Goal: Transaction & Acquisition: Purchase product/service

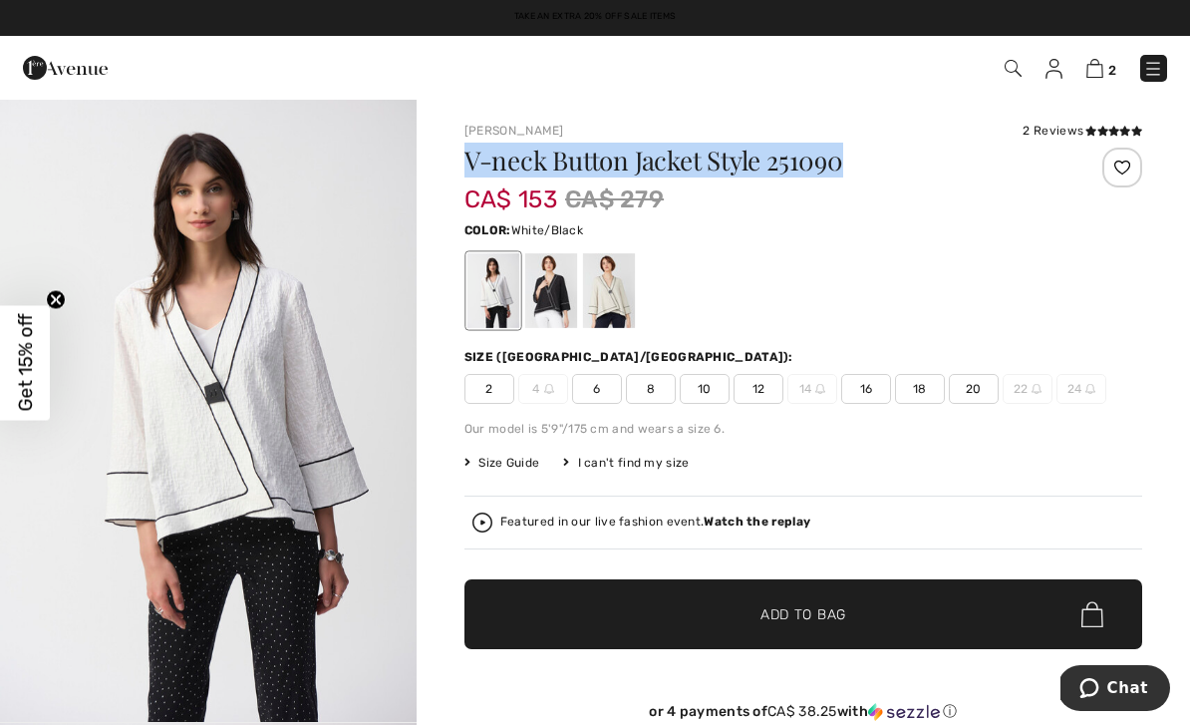
click at [722, 394] on span "10" at bounding box center [705, 389] width 50 height 30
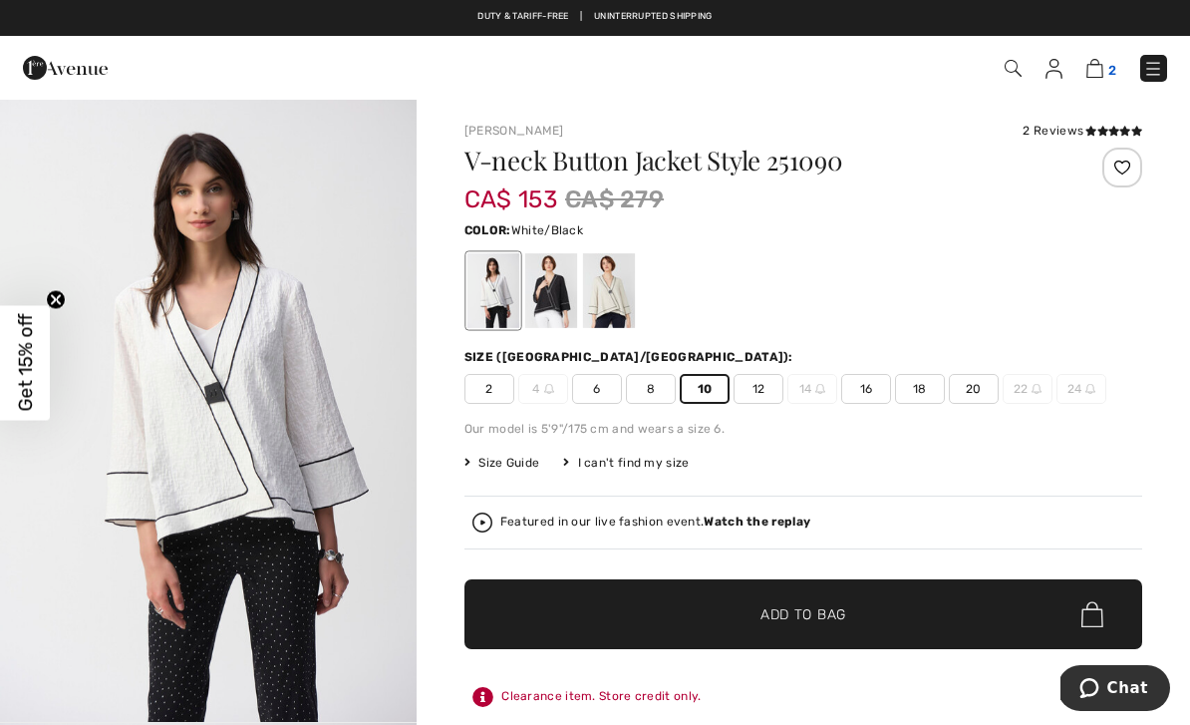
click at [1099, 77] on img at bounding box center [1095, 68] width 17 height 19
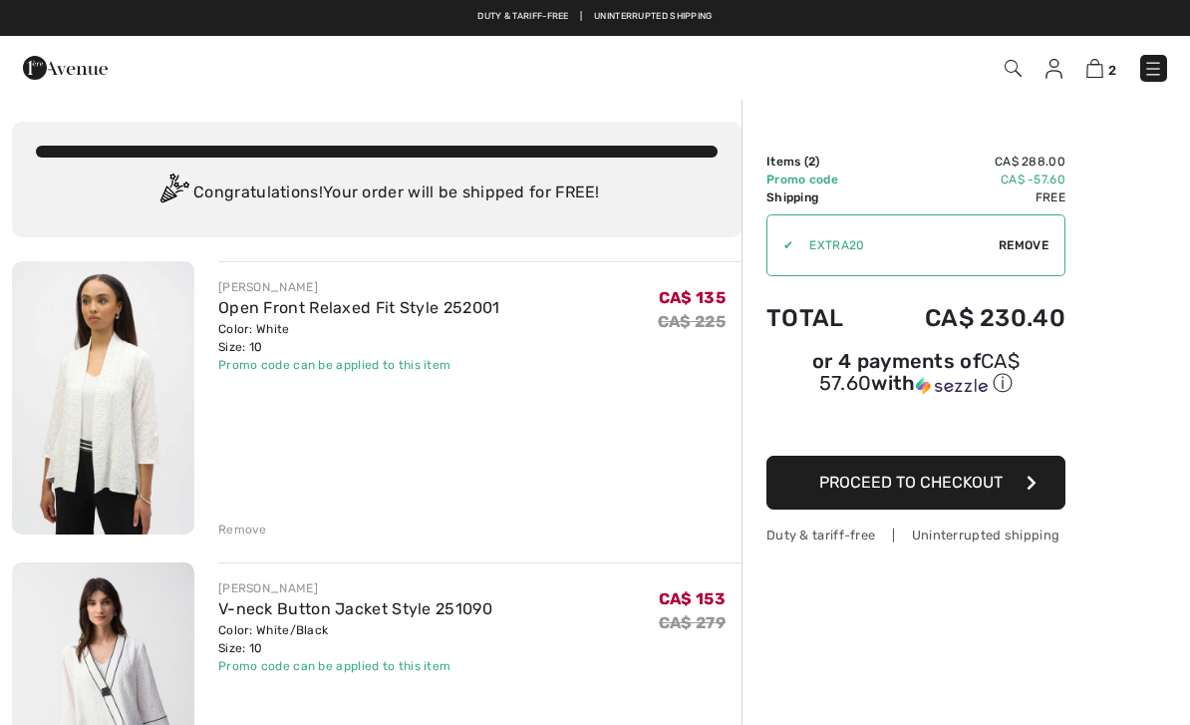
click at [154, 444] on img at bounding box center [103, 397] width 182 height 273
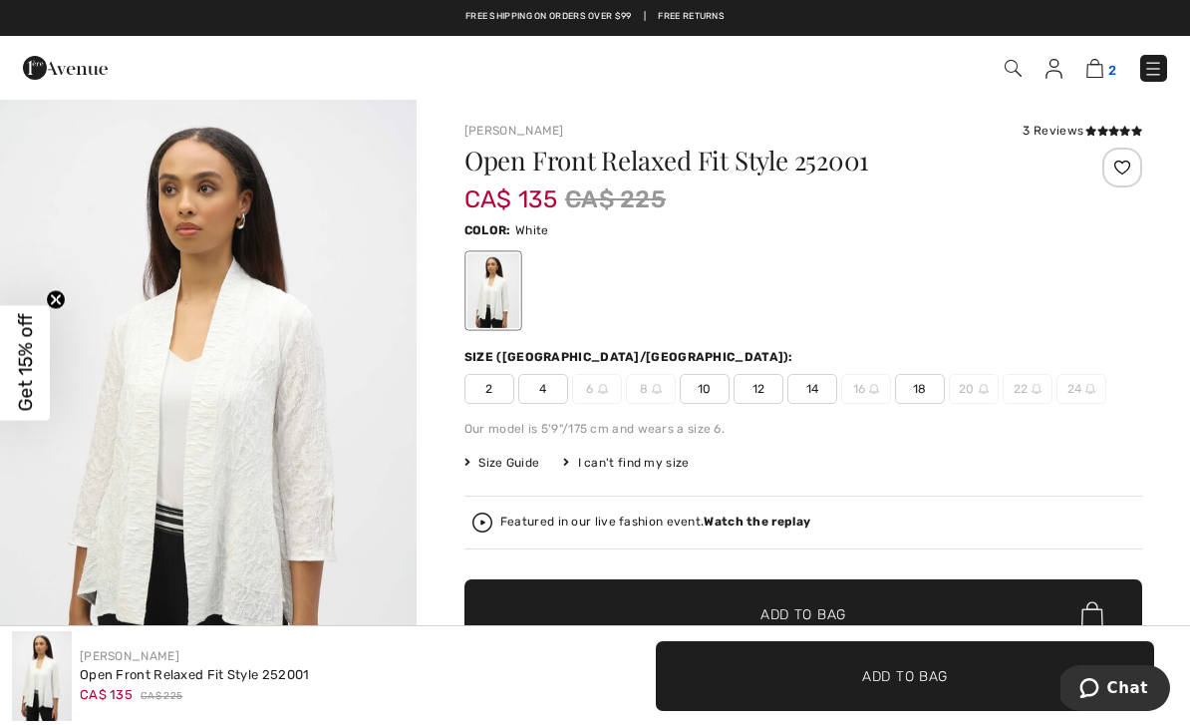
click at [1103, 78] on img at bounding box center [1095, 68] width 17 height 19
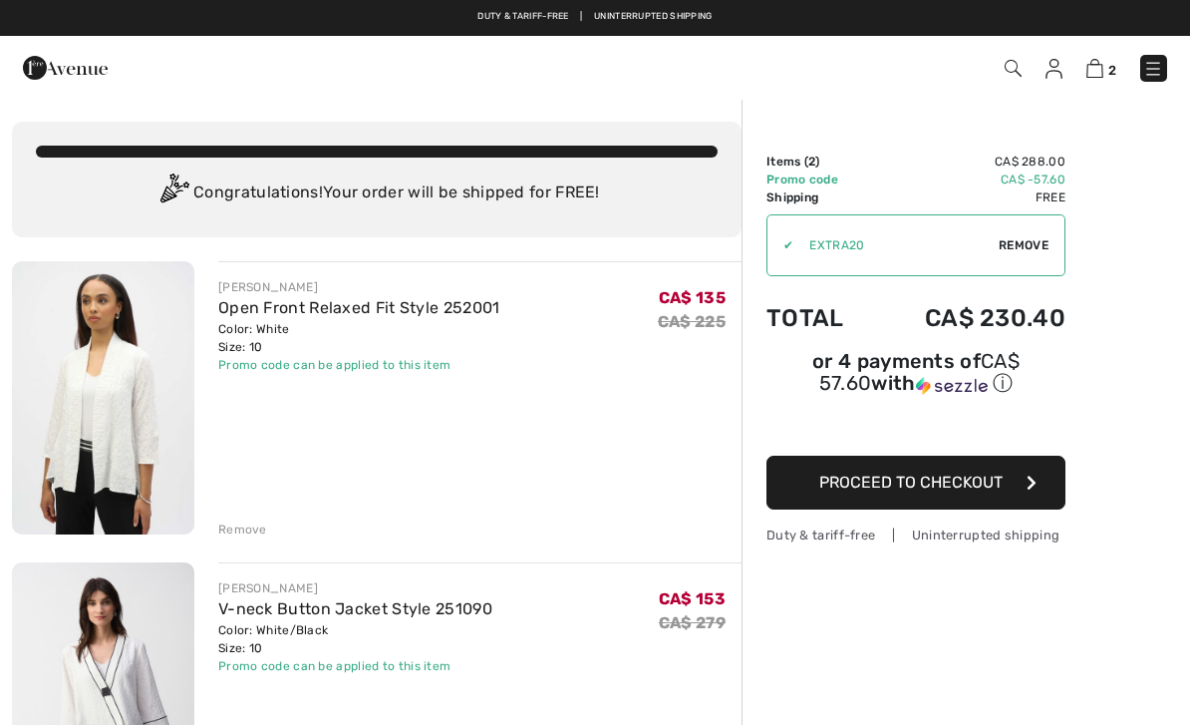
click at [244, 537] on div "Remove" at bounding box center [242, 529] width 49 height 18
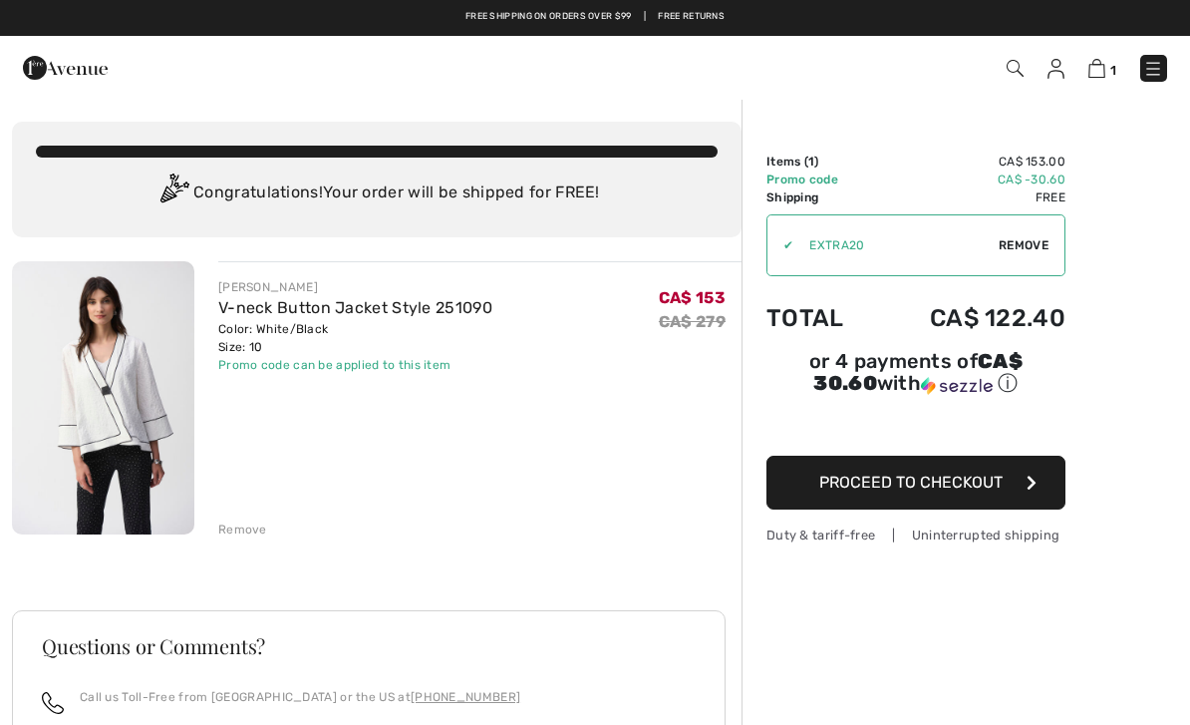
click at [958, 498] on button "Proceed to Checkout" at bounding box center [916, 483] width 299 height 54
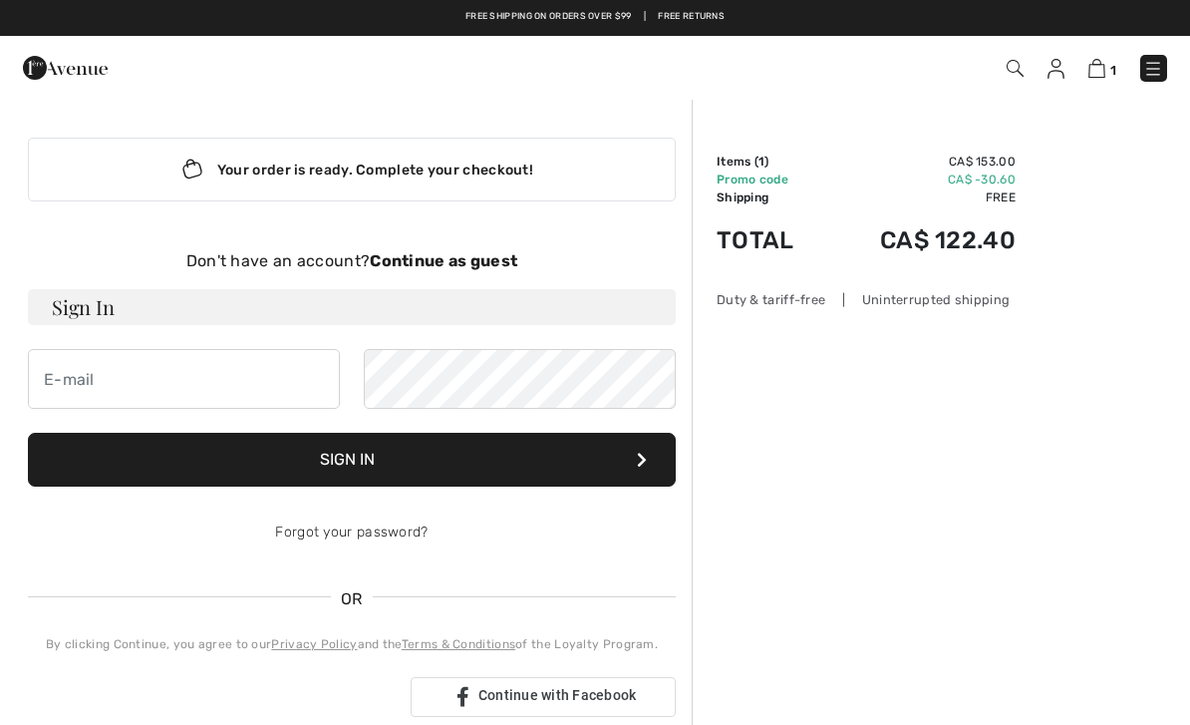
click at [455, 267] on strong "Continue as guest" at bounding box center [444, 260] width 148 height 19
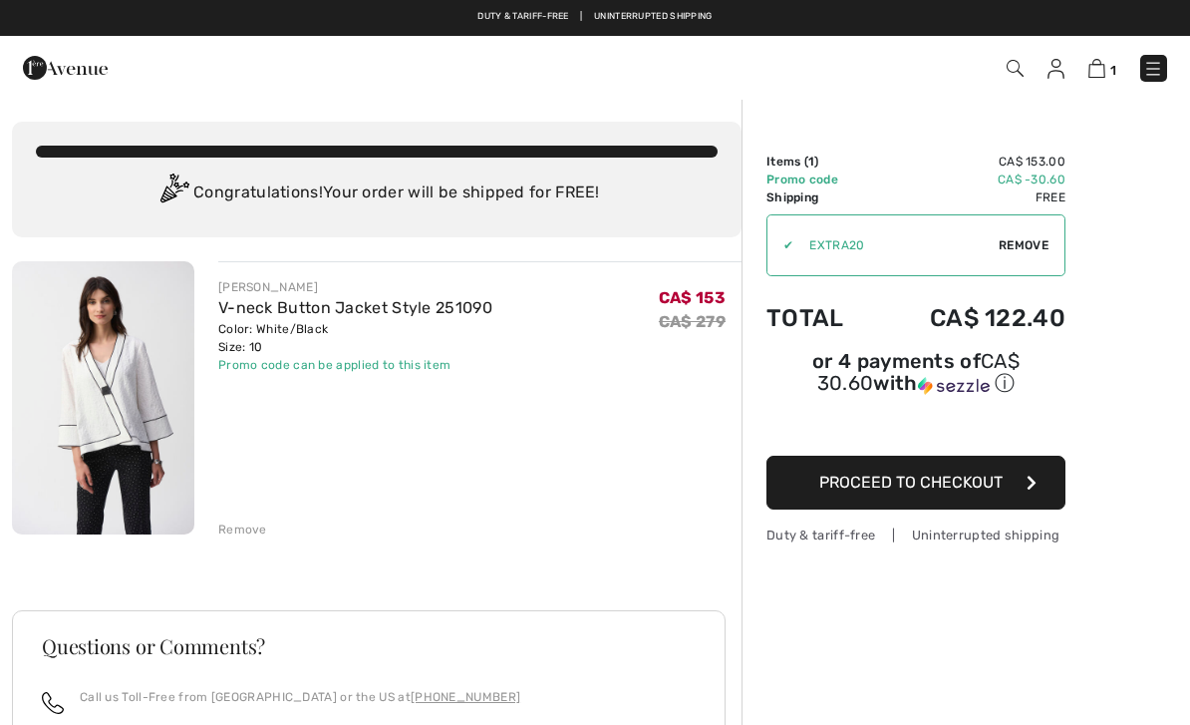
click at [1024, 500] on button "Proceed to Checkout" at bounding box center [916, 483] width 299 height 54
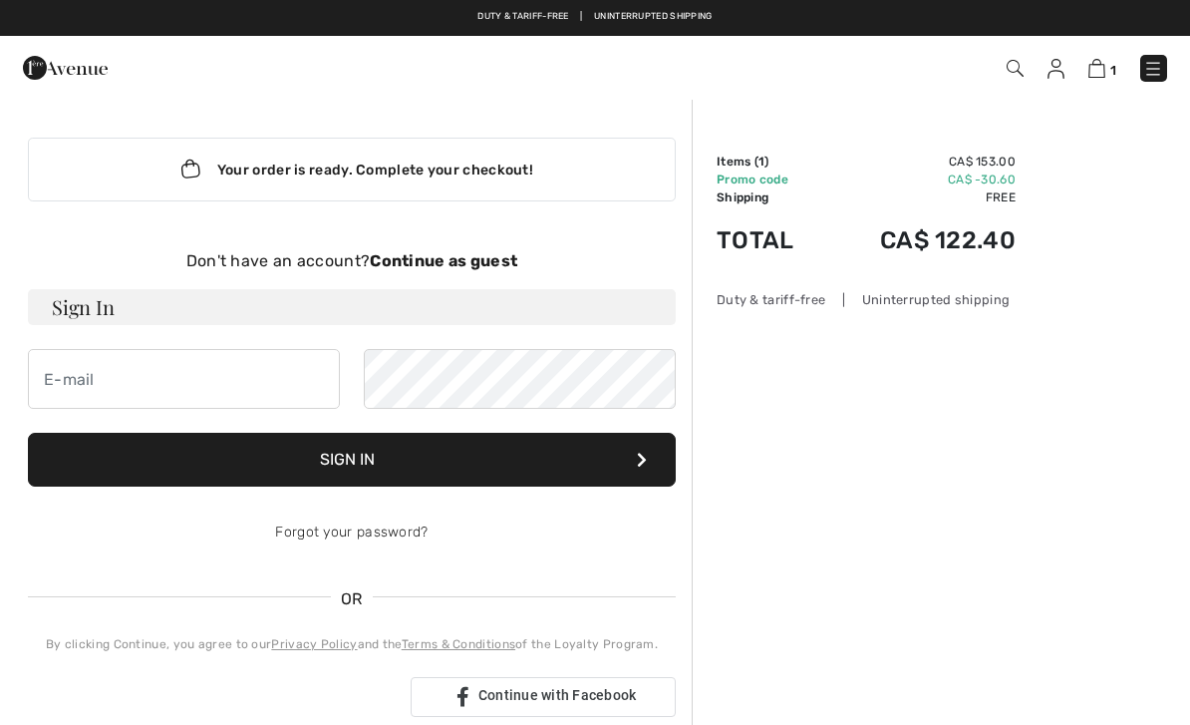
click at [159, 314] on h3 "Sign In" at bounding box center [352, 307] width 648 height 36
click at [94, 395] on input "email" at bounding box center [184, 379] width 312 height 60
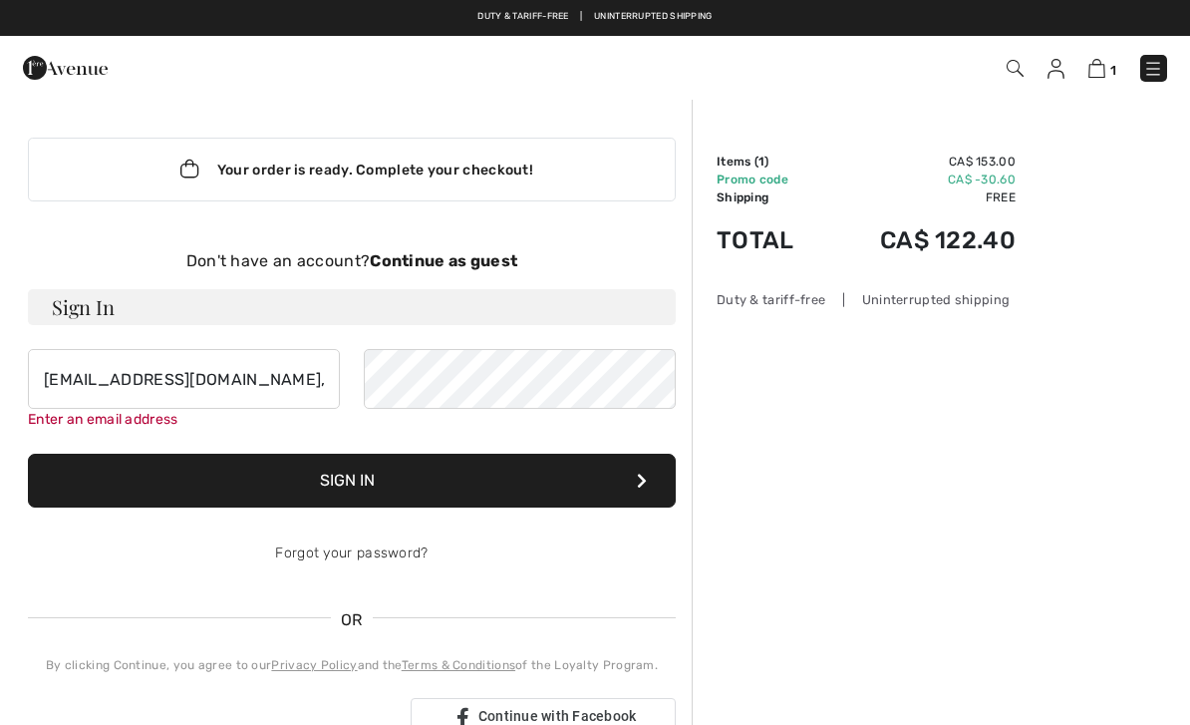
click at [375, 491] on button "Sign In" at bounding box center [352, 481] width 648 height 54
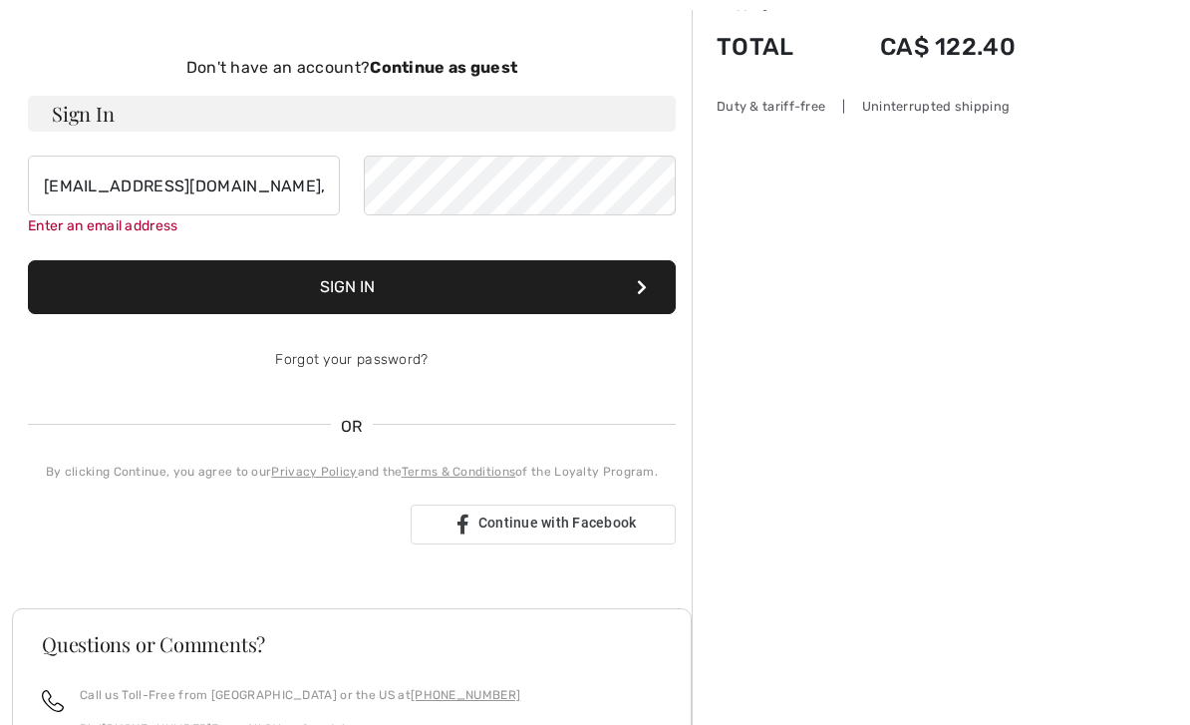
scroll to position [205, 0]
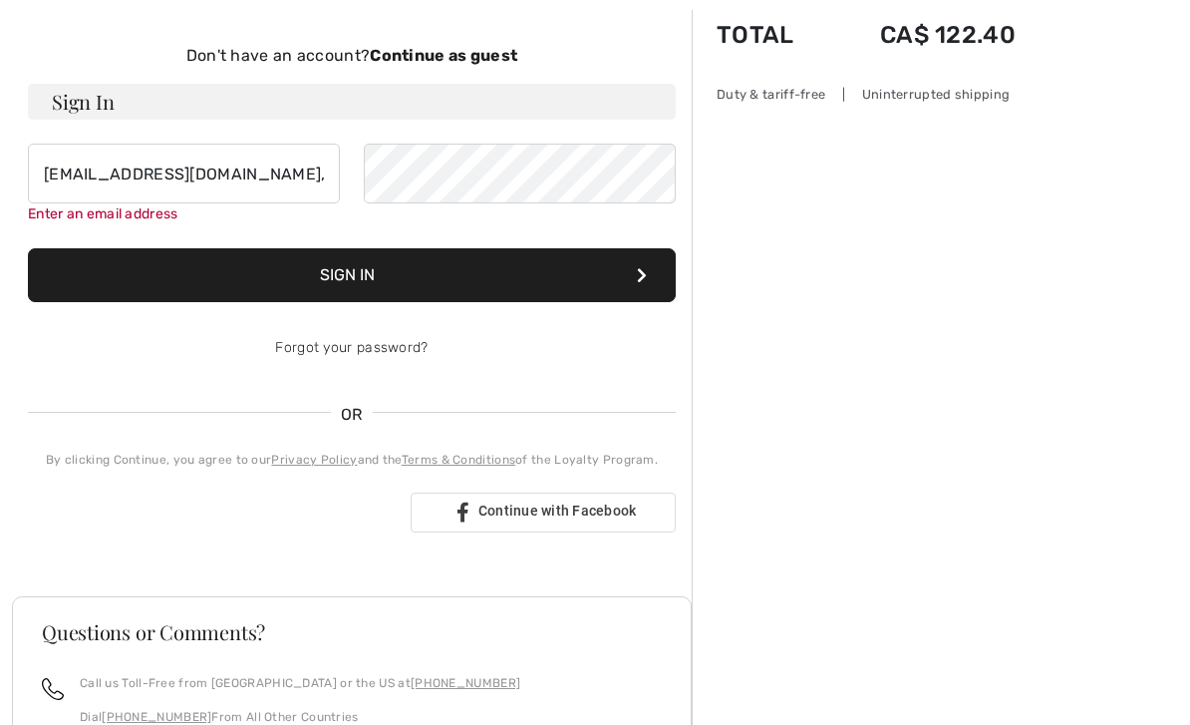
click at [348, 287] on button "Sign In" at bounding box center [352, 275] width 648 height 54
click at [238, 171] on input "zabinskym@gmail.co," at bounding box center [184, 174] width 312 height 60
type input "zabinskym@gmail.com"
click at [648, 298] on form "Sign In zabinskym@gmail.com Enter an email address Sign In Forgot your password?" at bounding box center [352, 231] width 648 height 294
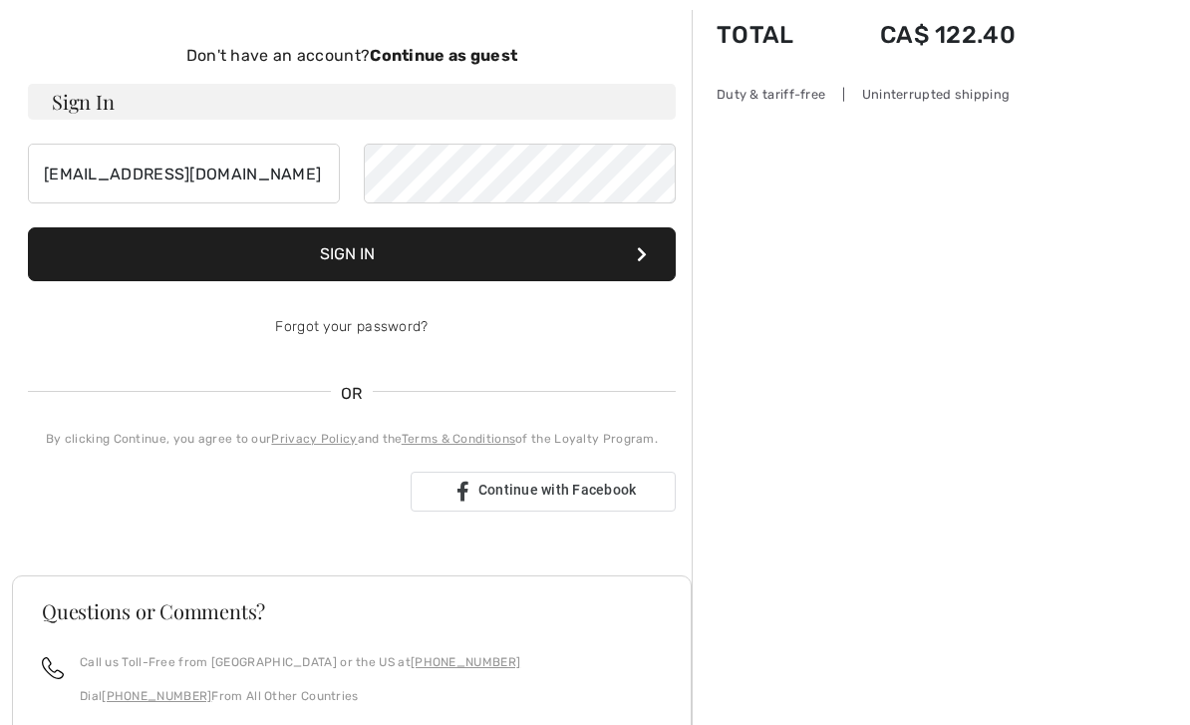
click at [648, 253] on button "Sign In" at bounding box center [352, 254] width 648 height 54
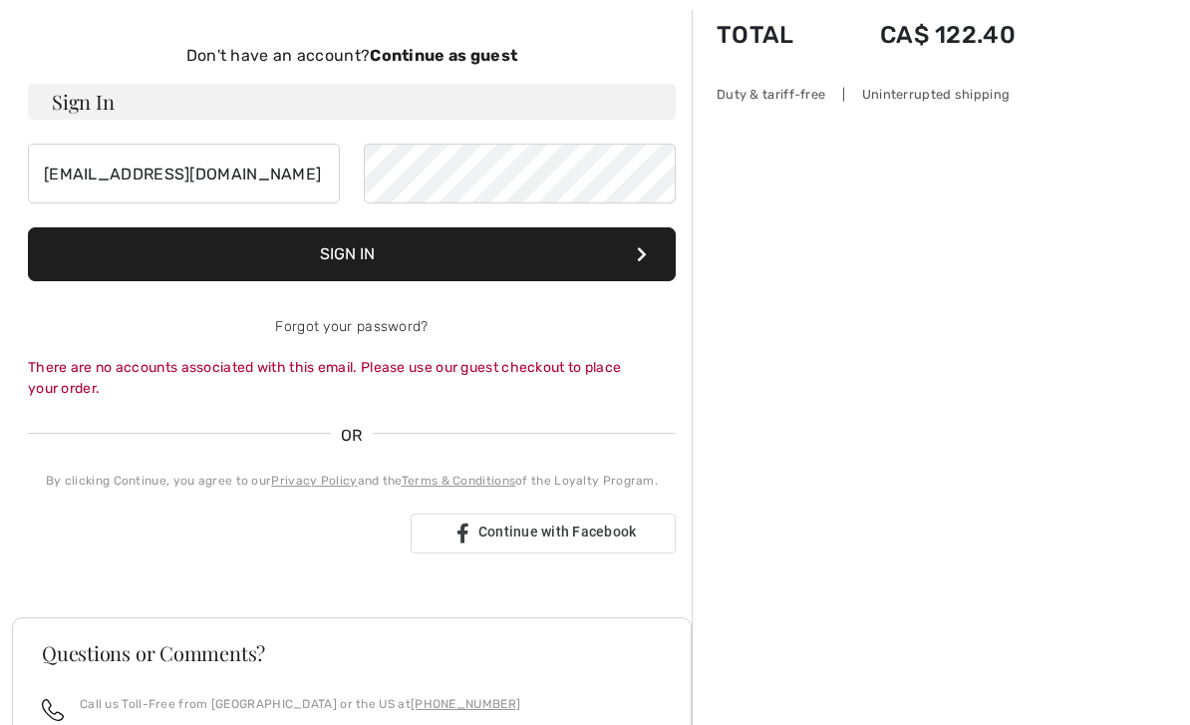
click at [637, 258] on icon at bounding box center [642, 254] width 10 height 16
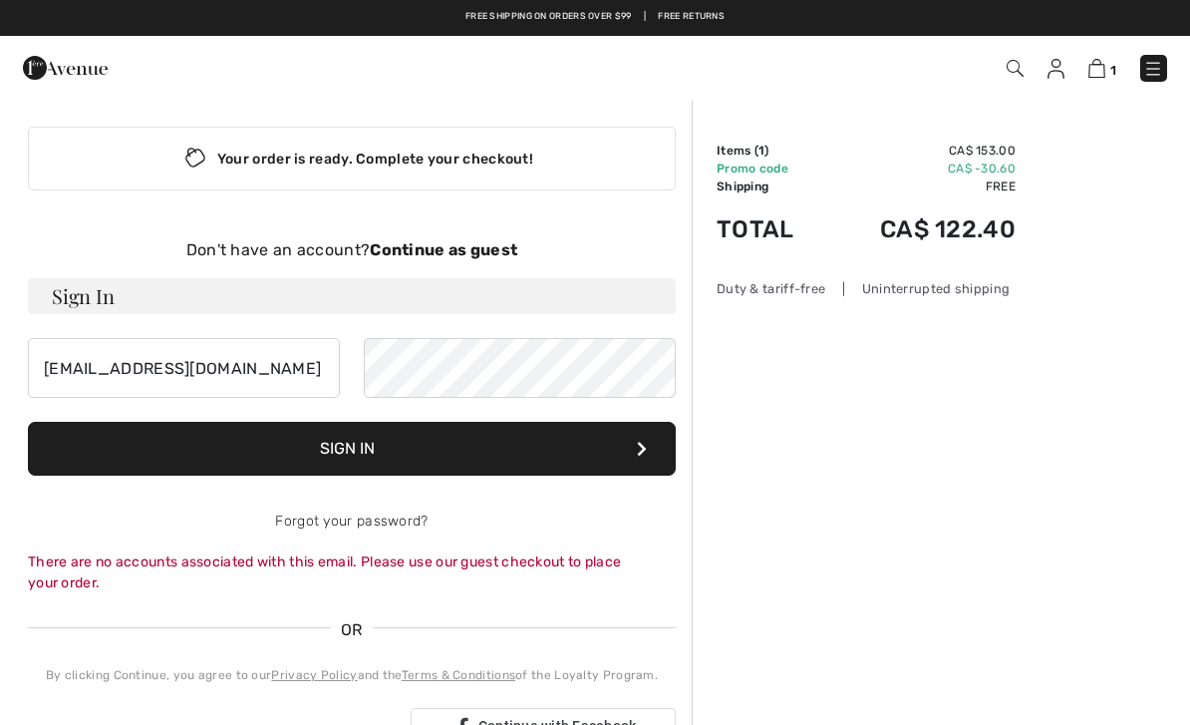
scroll to position [0, 0]
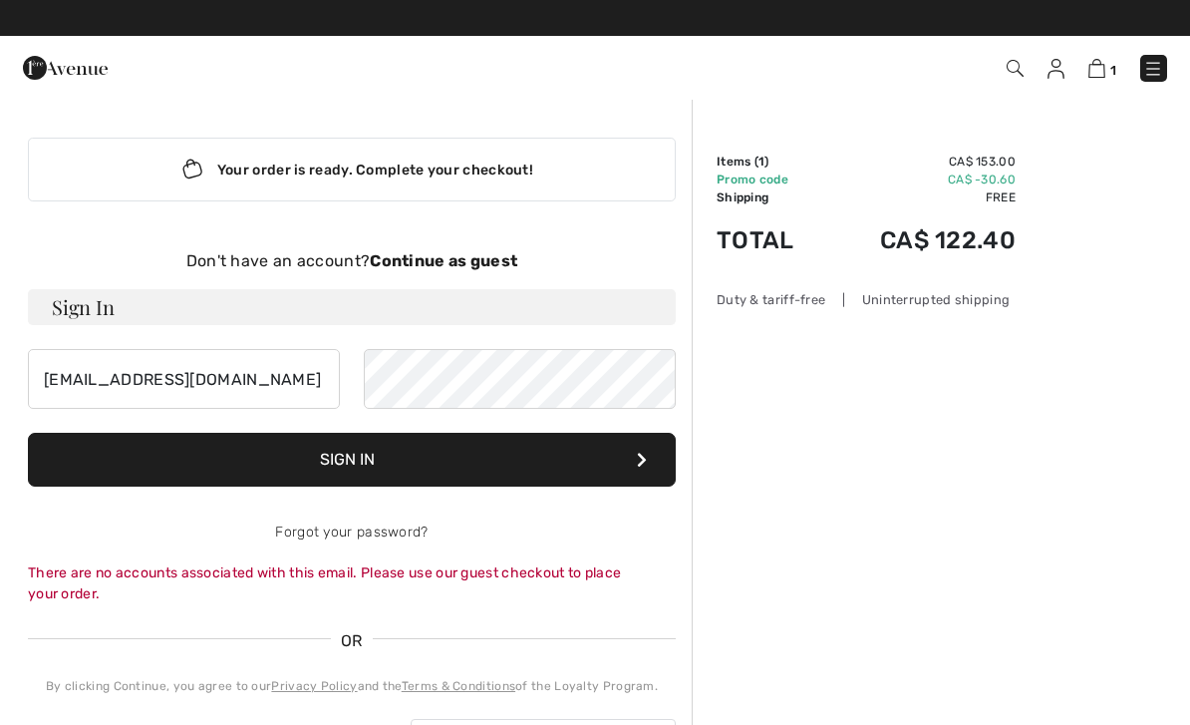
click at [453, 272] on div "Don't have an account? Continue as guest" at bounding box center [352, 261] width 648 height 24
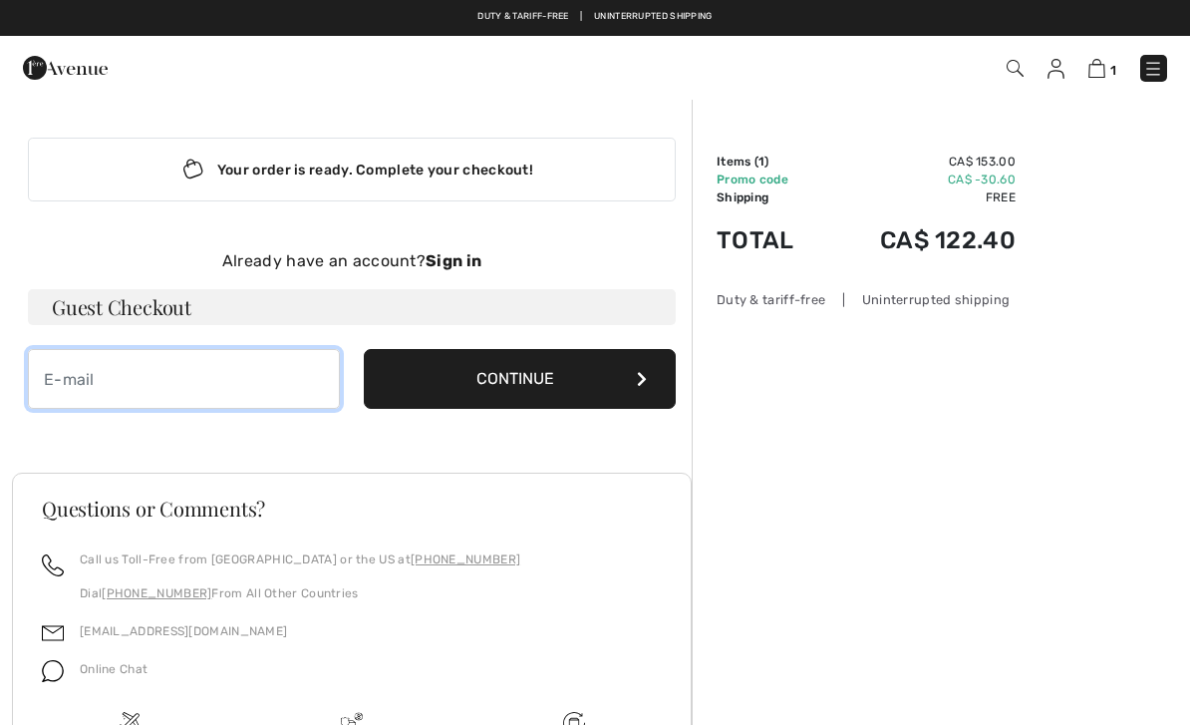
click at [95, 379] on input "email" at bounding box center [184, 379] width 312 height 60
type input "[EMAIL_ADDRESS][DOMAIN_NAME]"
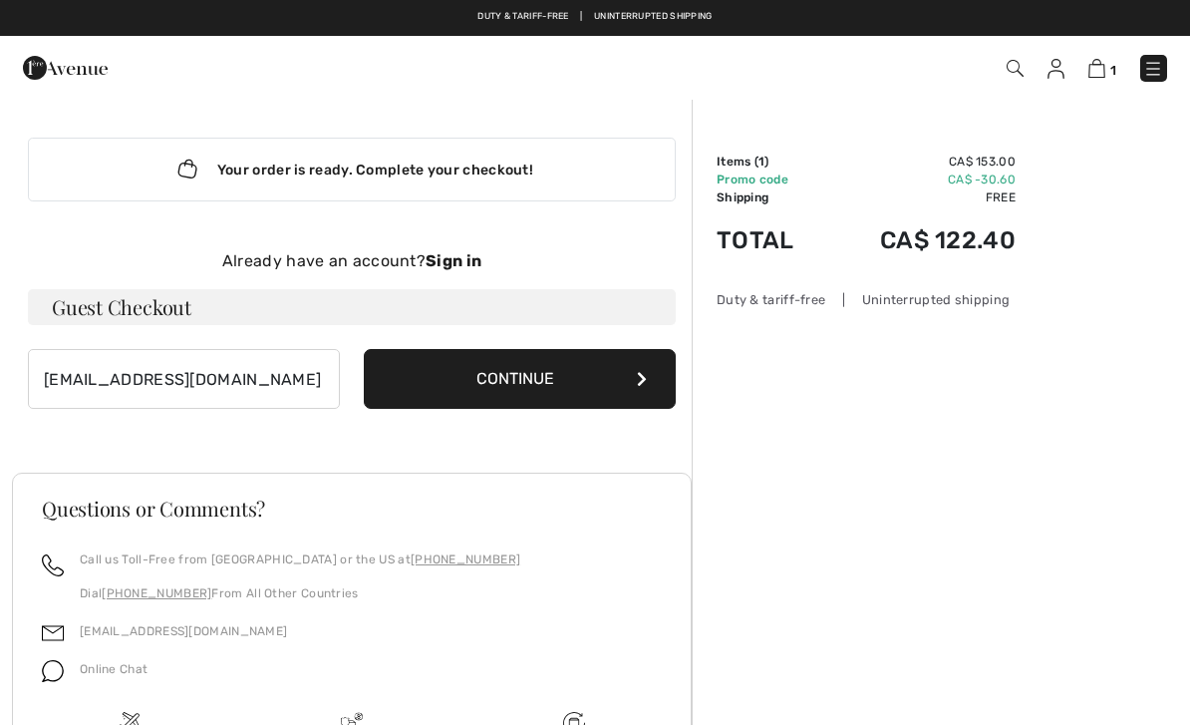
click at [640, 386] on icon at bounding box center [642, 379] width 10 height 16
click at [639, 393] on button "Continue" at bounding box center [520, 379] width 312 height 60
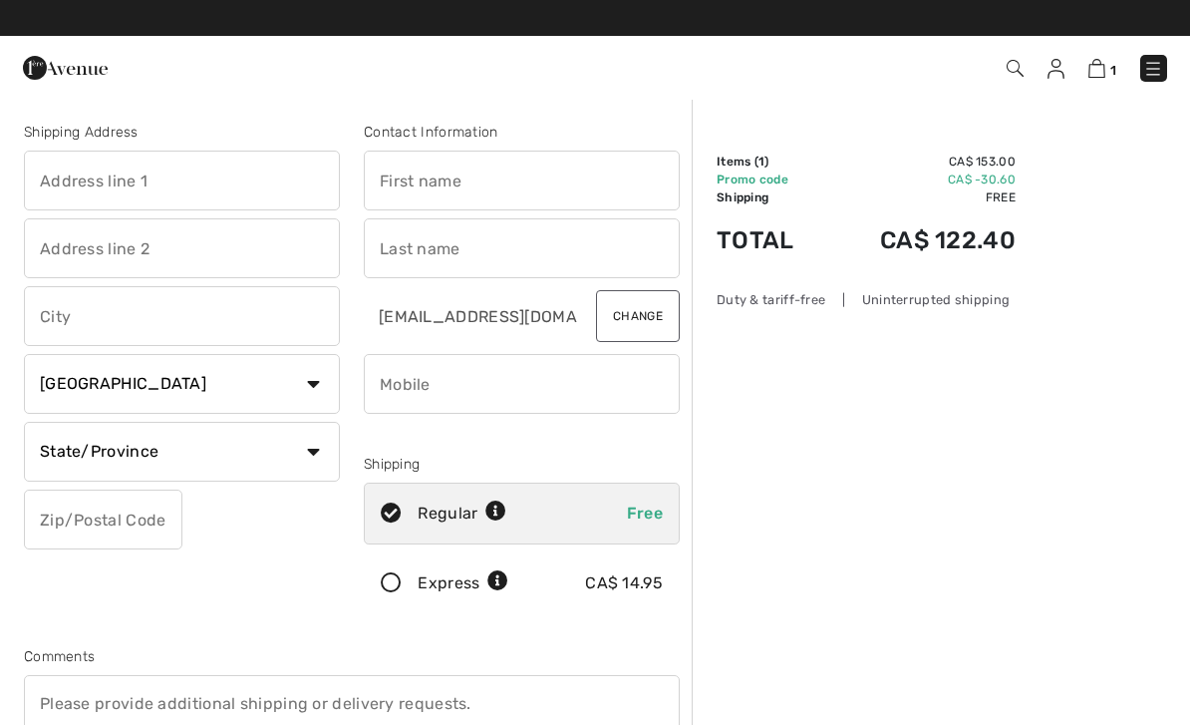
click at [83, 182] on input "text" at bounding box center [182, 181] width 316 height 60
type input "13893 Highway 7"
click at [411, 194] on input "text" at bounding box center [522, 181] width 316 height 60
click at [413, 254] on input "text" at bounding box center [522, 248] width 316 height 60
type input "[PERSON_NAME]"
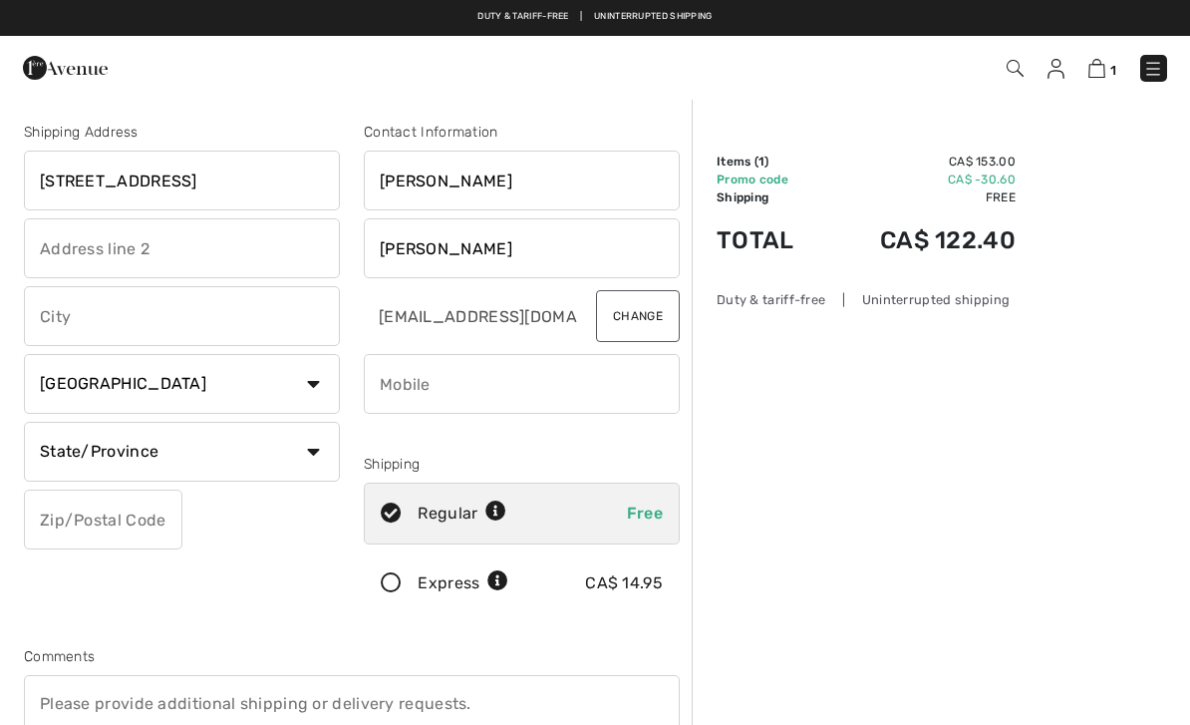
type input "[PERSON_NAME]"
click at [73, 250] on input "text" at bounding box center [182, 248] width 316 height 60
type input "C207"
click at [75, 322] on input "text" at bounding box center [182, 316] width 316 height 60
type input "[GEOGRAPHIC_DATA]"
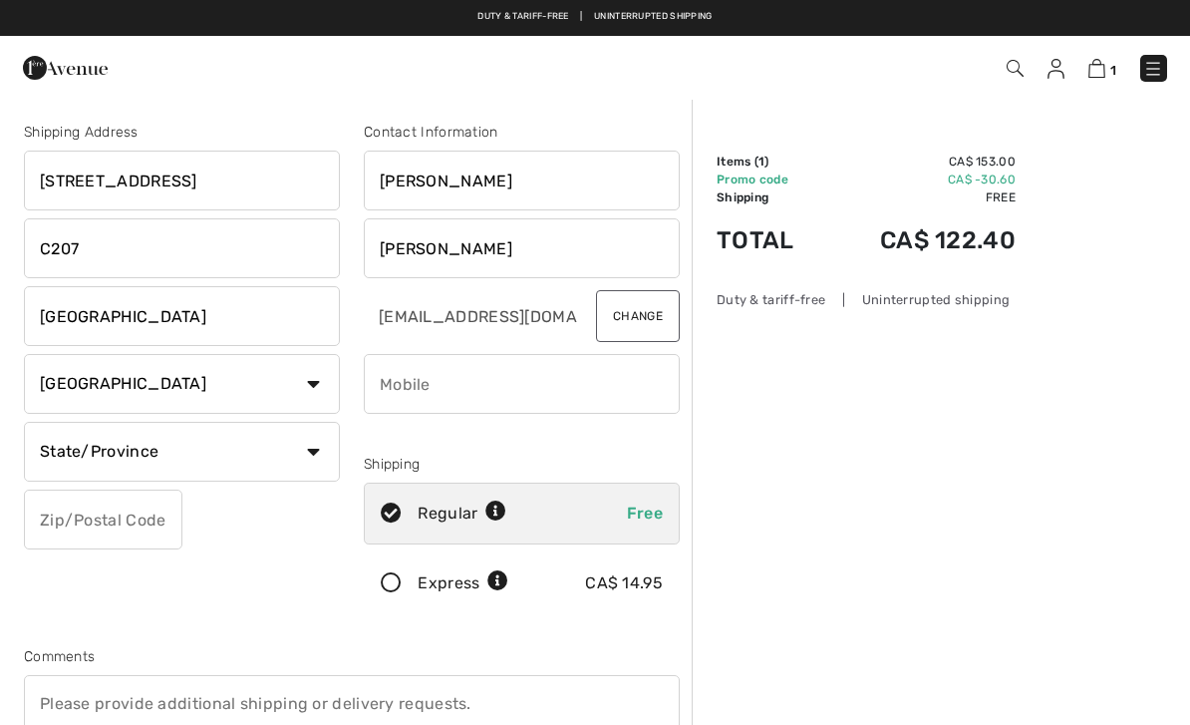
click at [318, 465] on select "State/Province Alberta British Columbia Manitoba New Brunswick Newfoundland and…" at bounding box center [182, 452] width 316 height 60
select select "ON"
click at [69, 528] on input "text" at bounding box center [103, 519] width 159 height 60
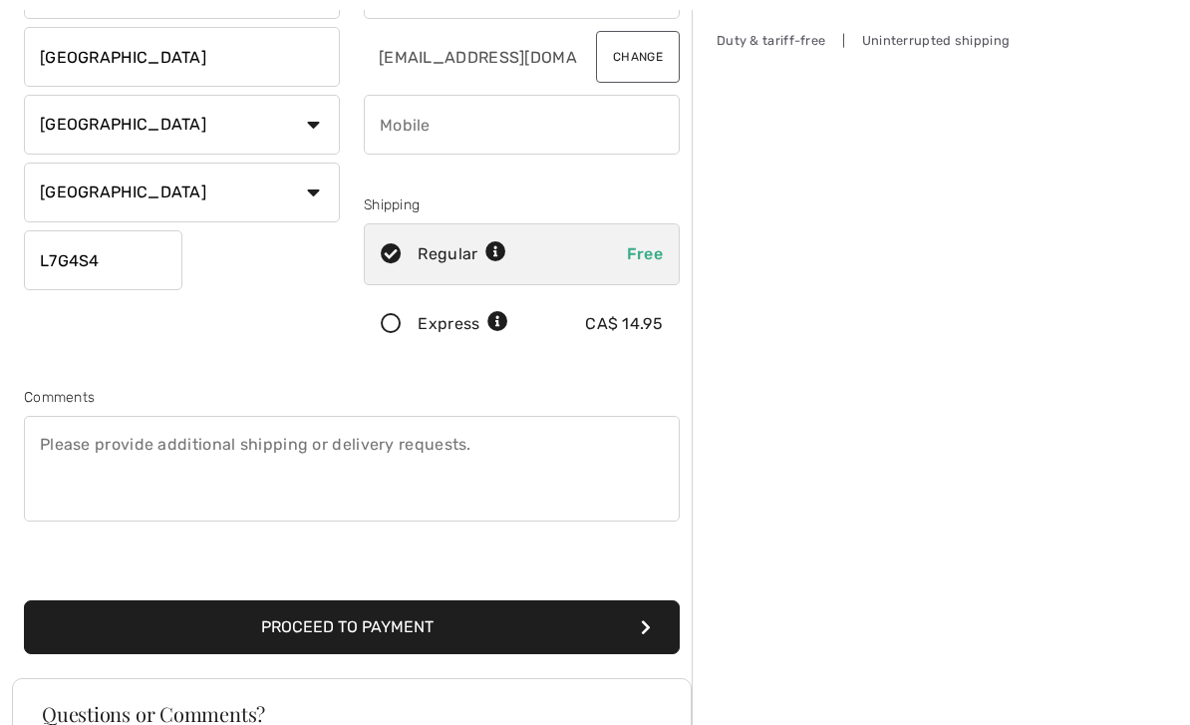
scroll to position [260, 0]
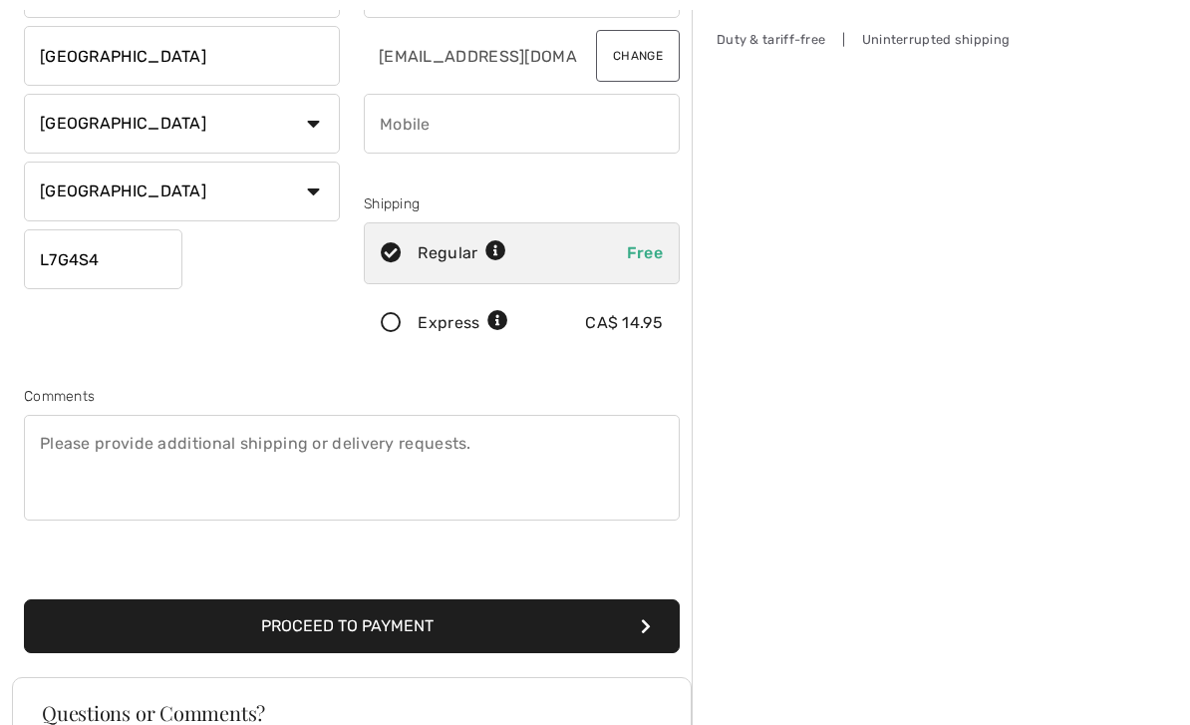
type input "L7G4S4"
click at [416, 643] on button "Proceed to Payment" at bounding box center [352, 626] width 656 height 54
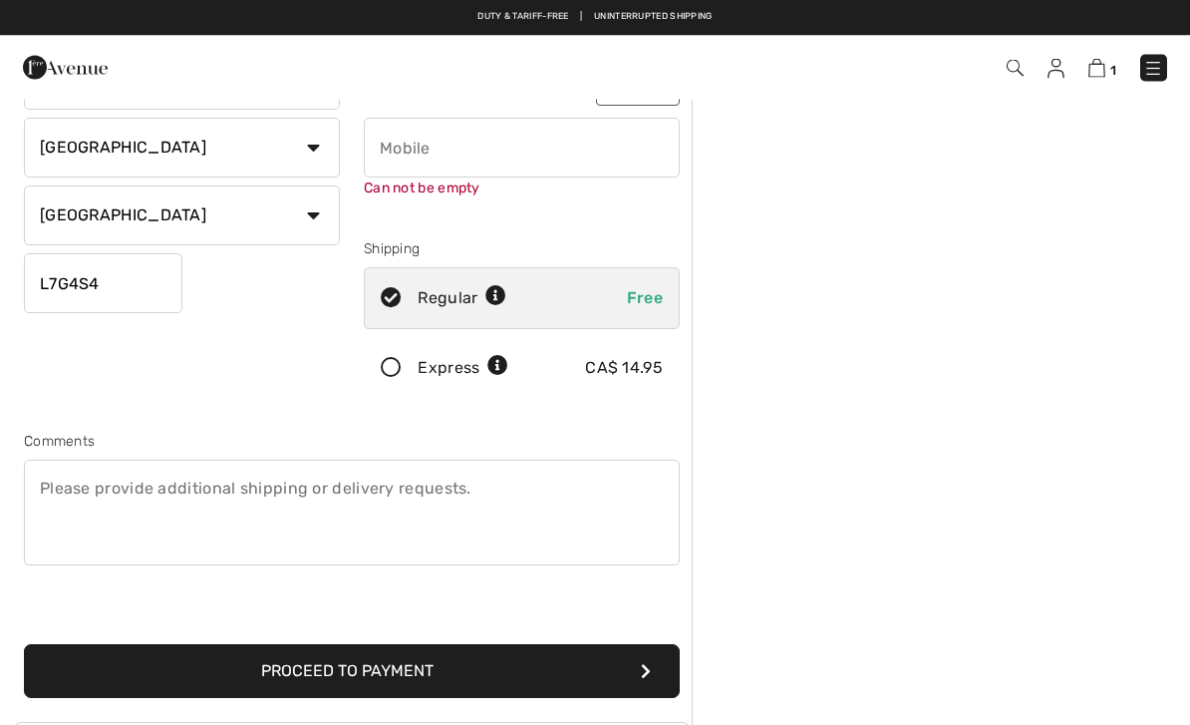
scroll to position [210, 0]
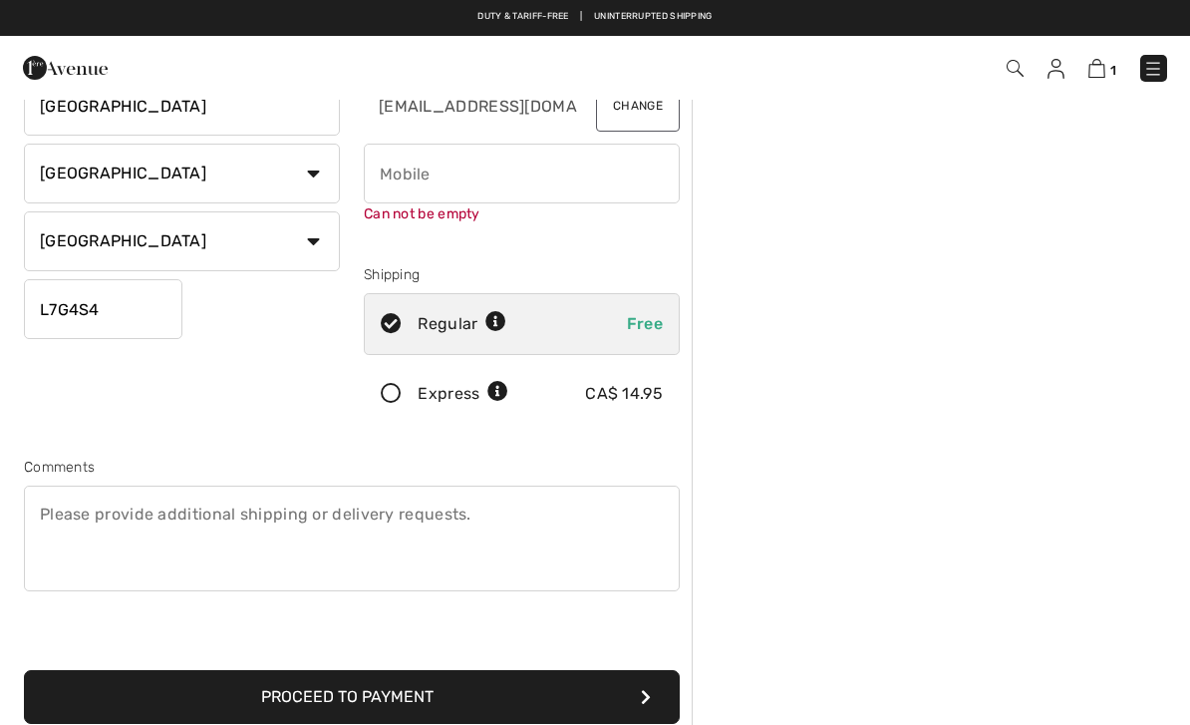
click at [649, 721] on button "Proceed to Payment" at bounding box center [352, 697] width 656 height 54
click at [647, 714] on button "Proceed to Payment" at bounding box center [352, 697] width 656 height 54
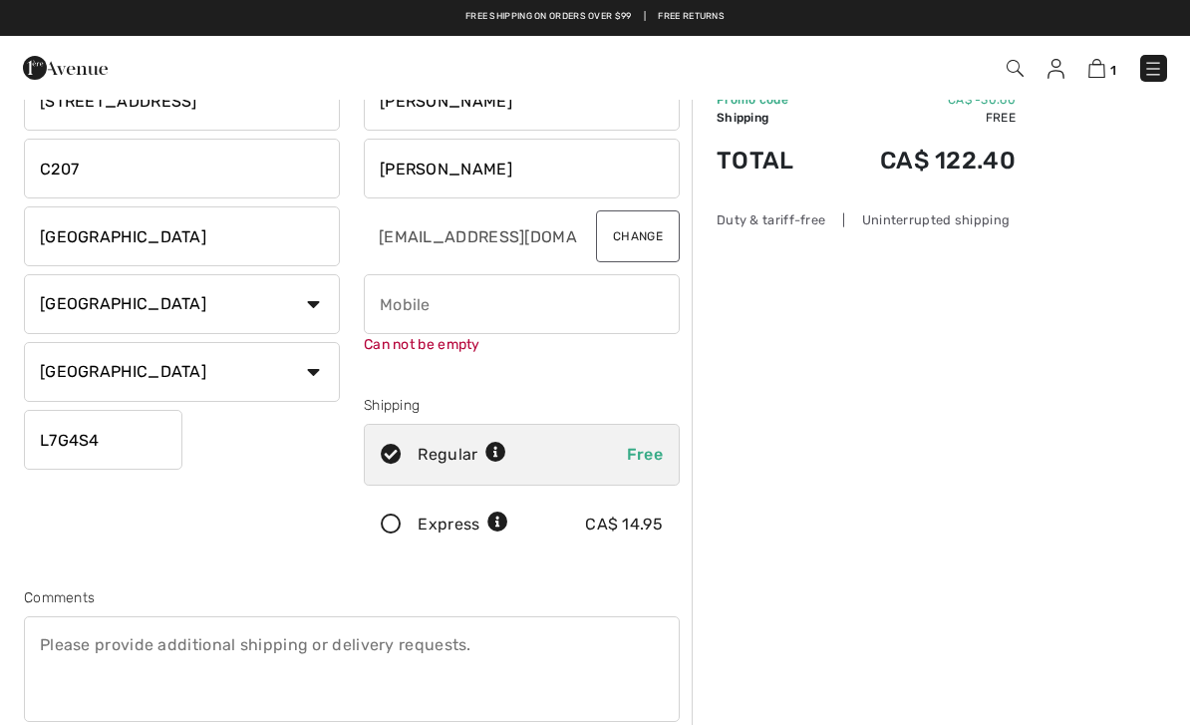
scroll to position [79, 0]
click at [411, 312] on input "phone" at bounding box center [522, 305] width 316 height 60
type input "1"
click at [377, 306] on input "phone" at bounding box center [522, 305] width 316 height 60
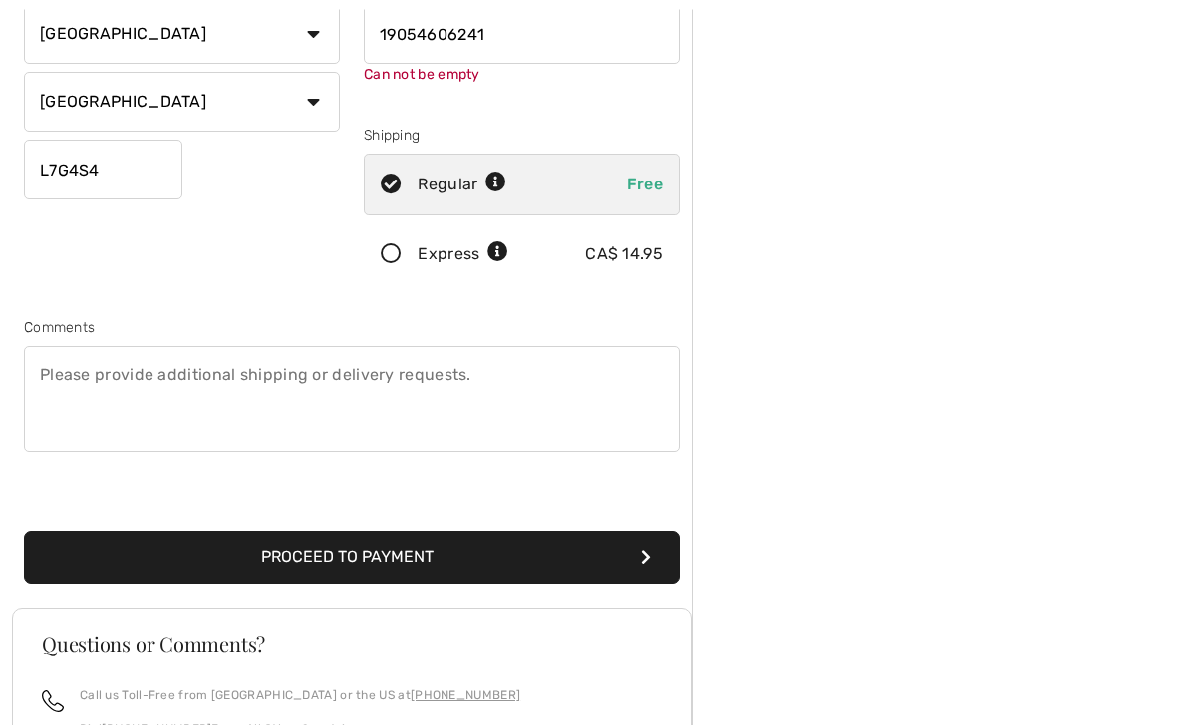
scroll to position [350, 0]
type input "19054606241"
click at [658, 568] on div "Shipping Address 13893 Highway 7 C207 Georgetown Country Canada United States A…" at bounding box center [352, 166] width 680 height 884
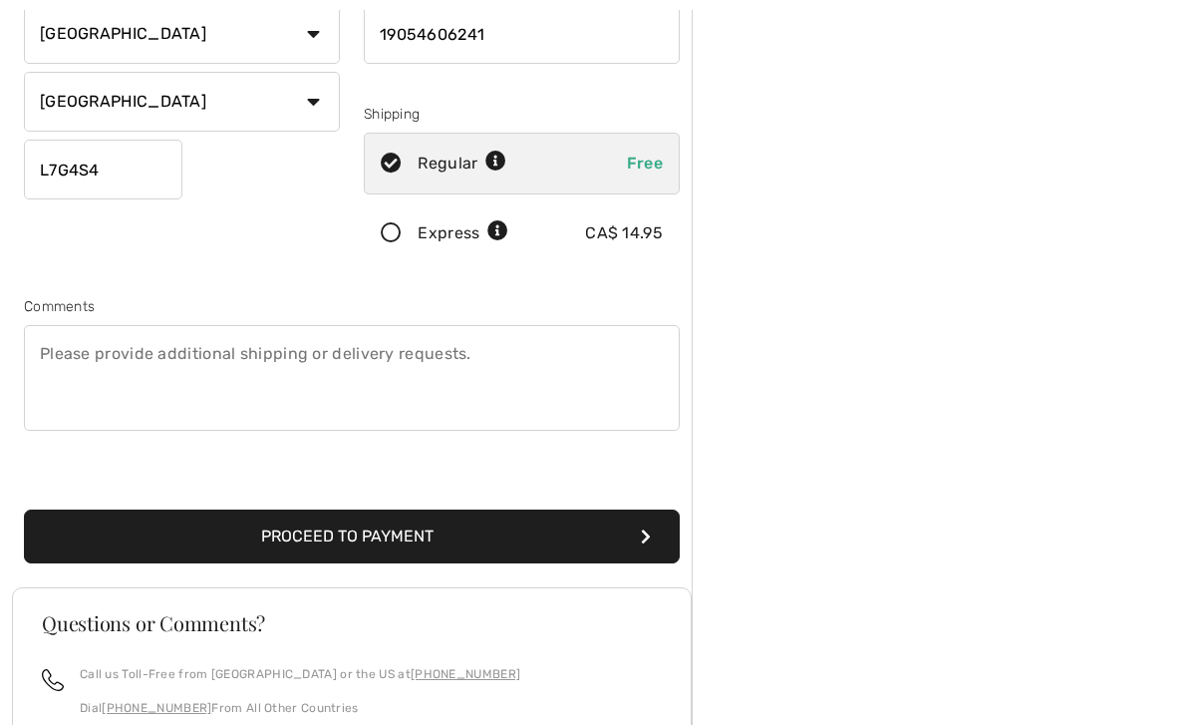
click at [645, 548] on button "Proceed to Payment" at bounding box center [352, 536] width 656 height 54
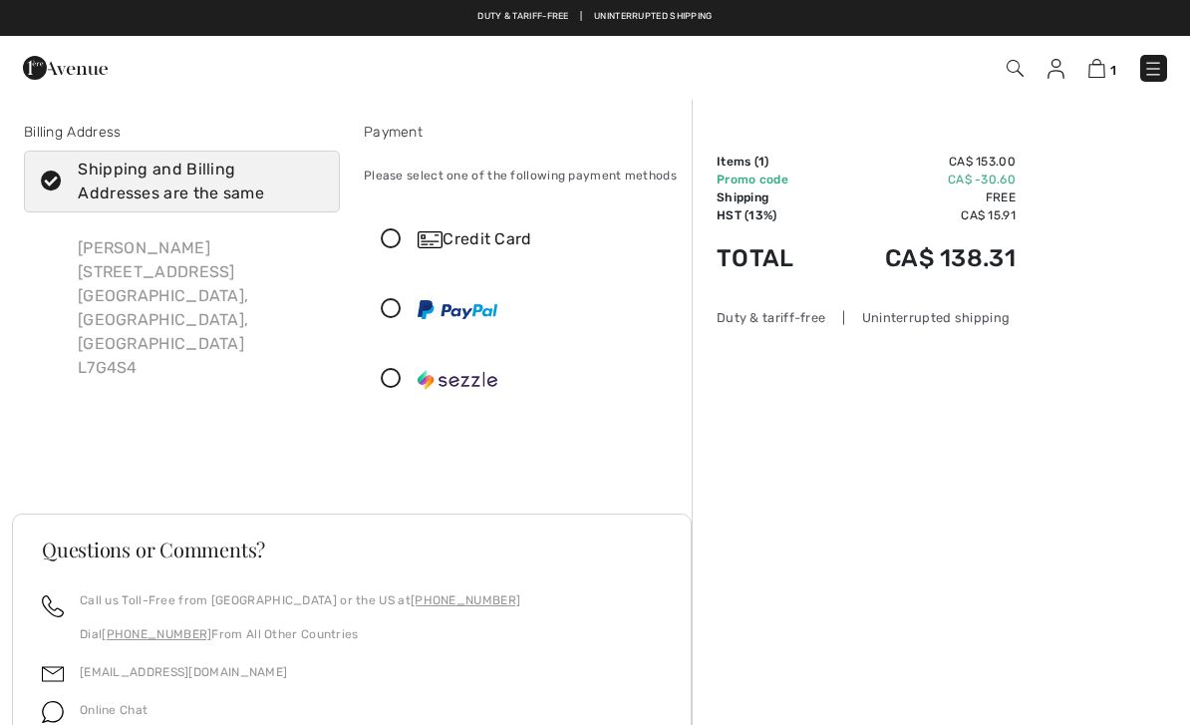
click at [398, 244] on icon at bounding box center [391, 239] width 53 height 21
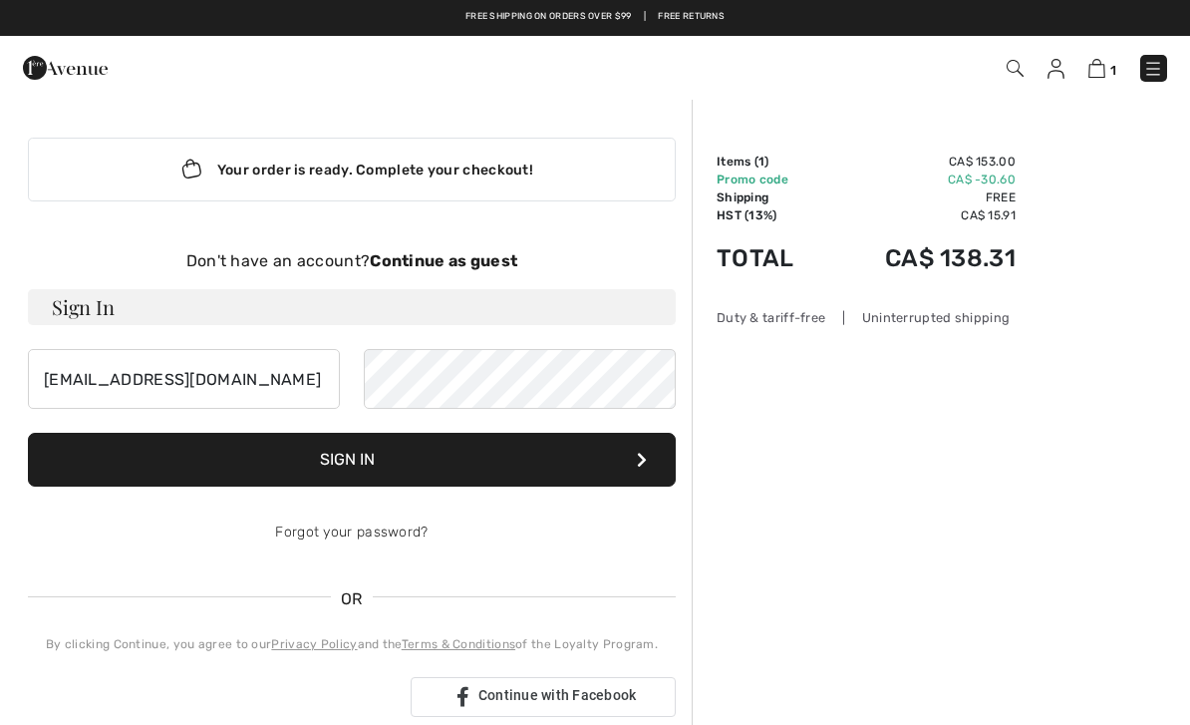
click at [468, 269] on strong "Continue as guest" at bounding box center [444, 260] width 148 height 19
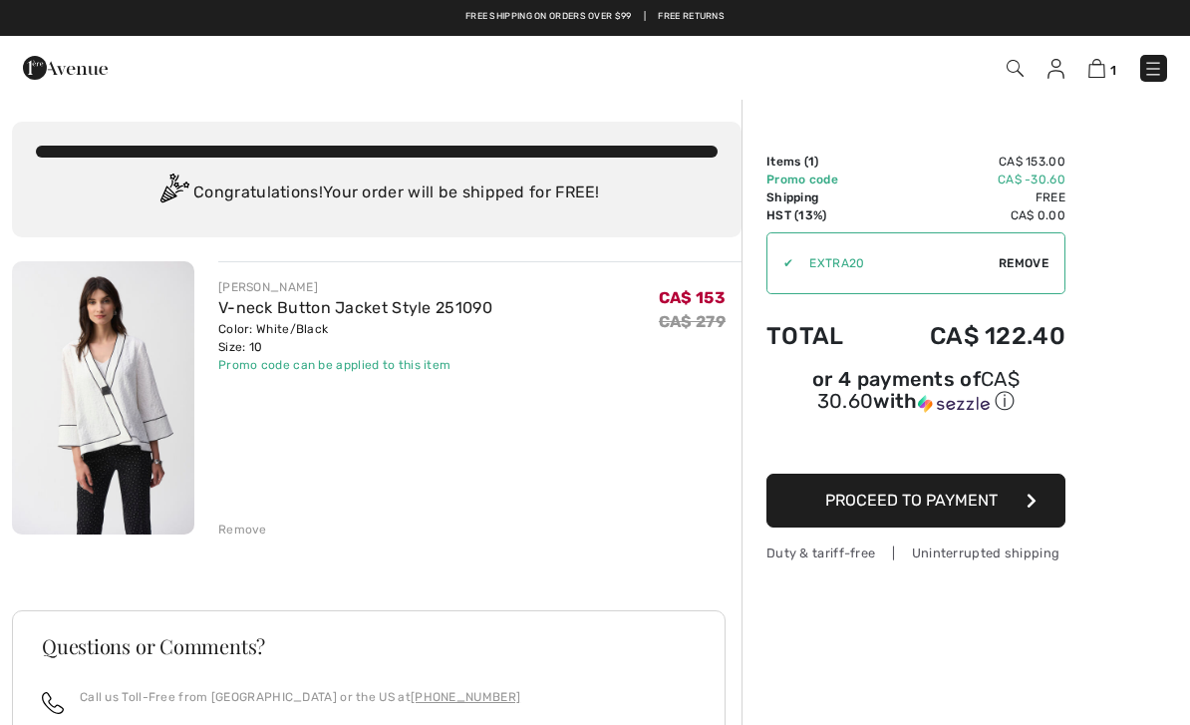
click at [1034, 519] on button "Proceed to Payment" at bounding box center [916, 501] width 299 height 54
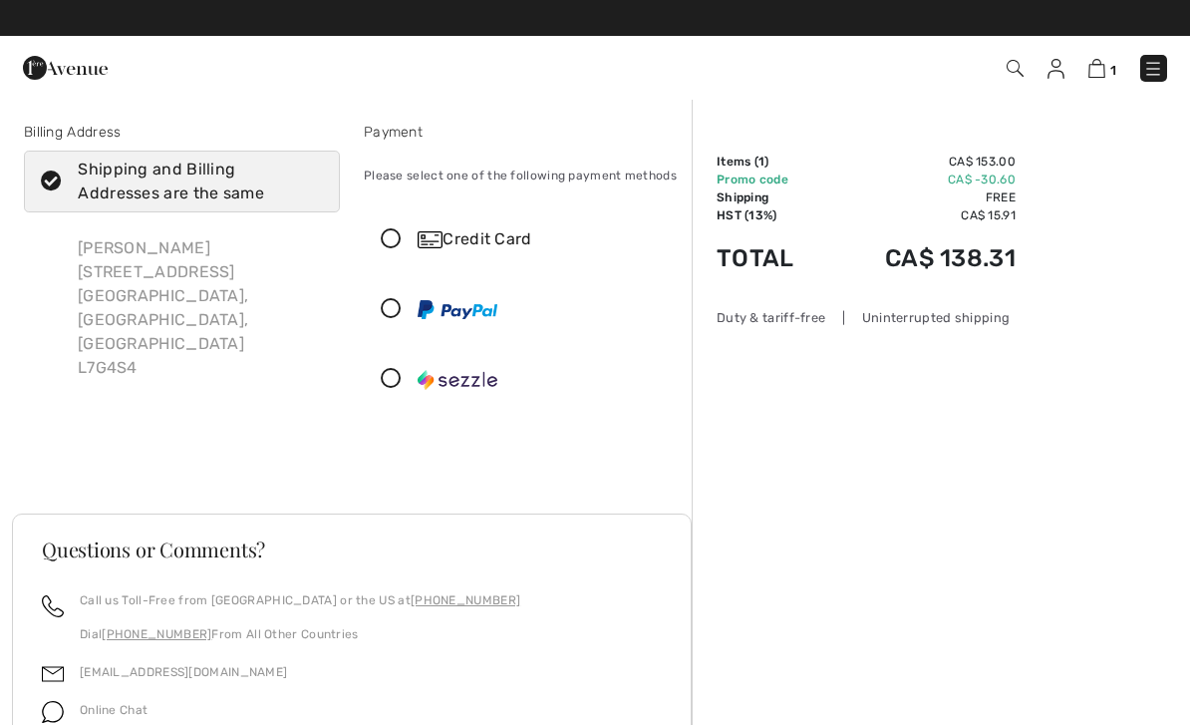
click at [479, 245] on div "Credit Card" at bounding box center [542, 239] width 248 height 24
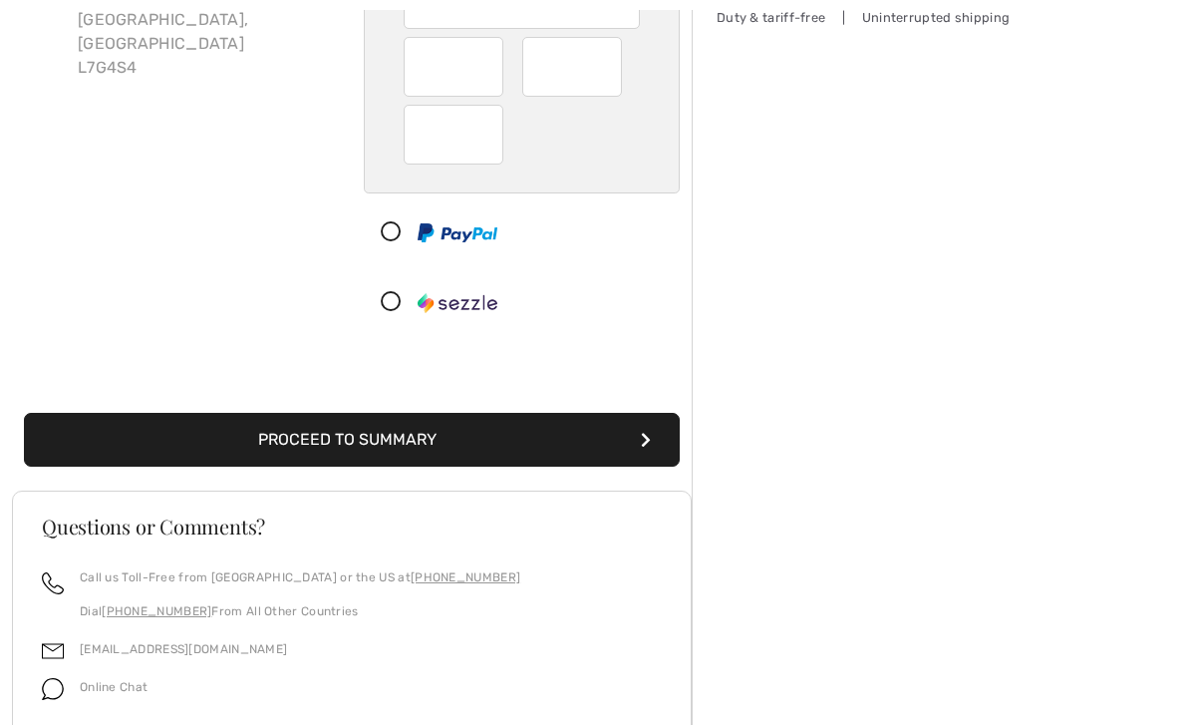
scroll to position [354, 0]
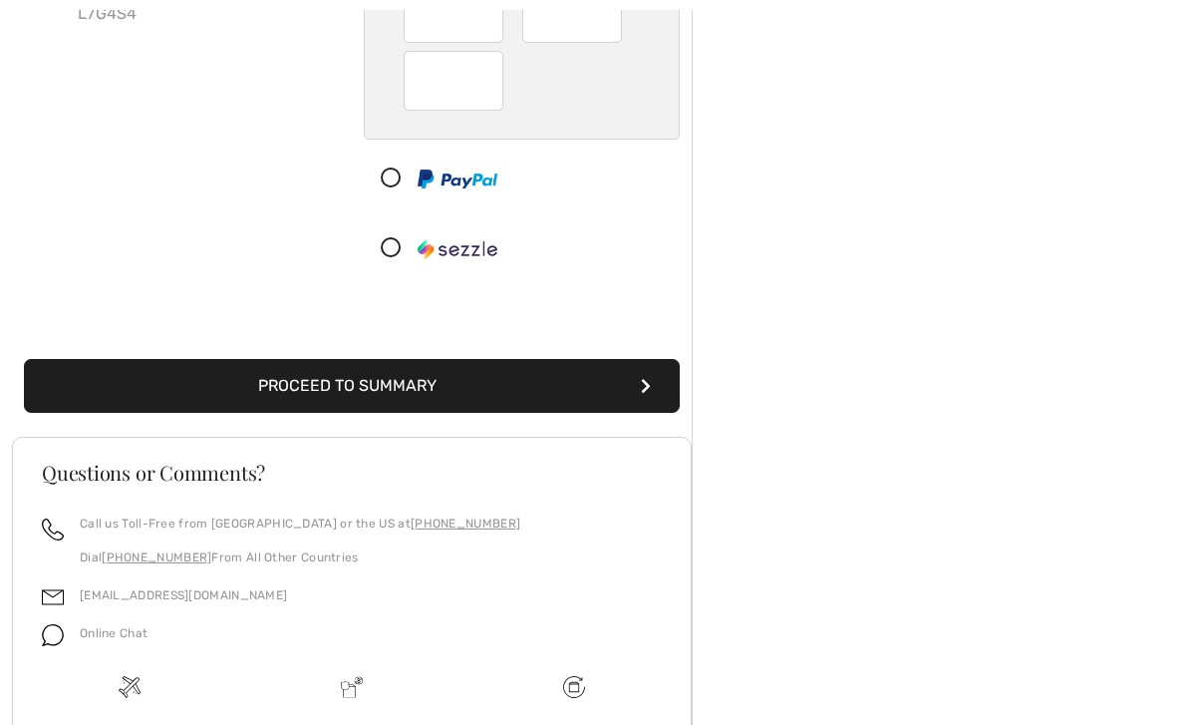
click at [648, 399] on button "Proceed to Summary" at bounding box center [352, 386] width 656 height 54
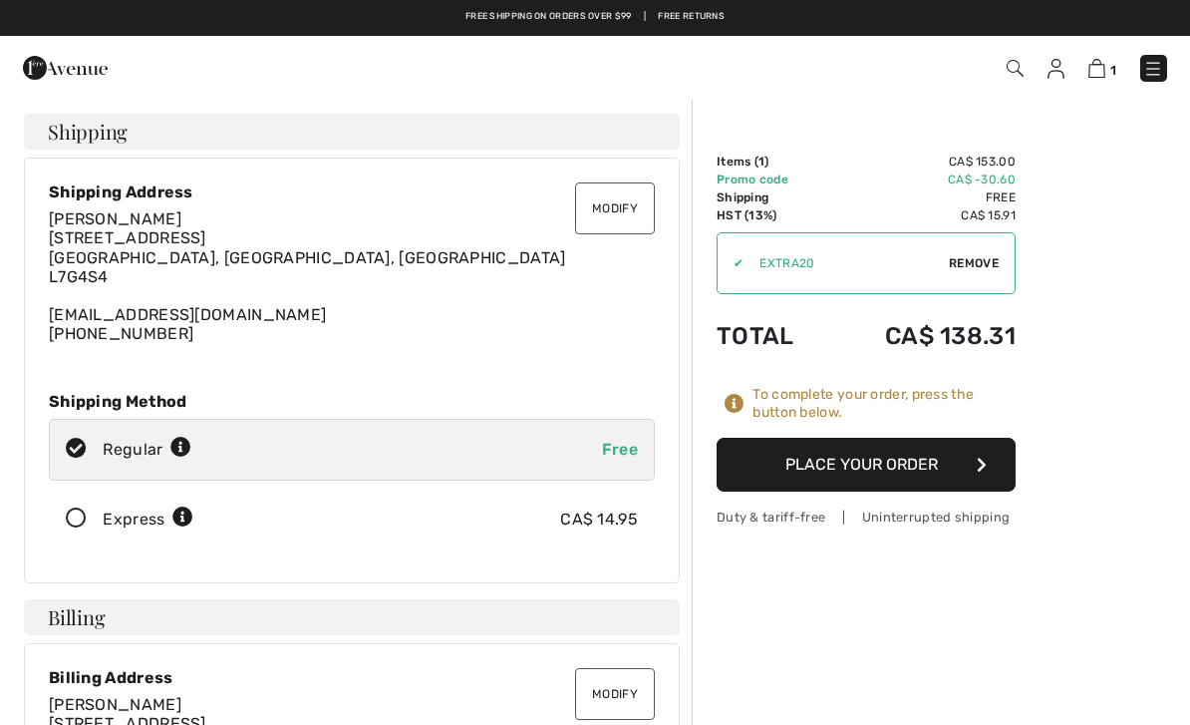
click at [988, 475] on button "Place Your Order" at bounding box center [866, 465] width 299 height 54
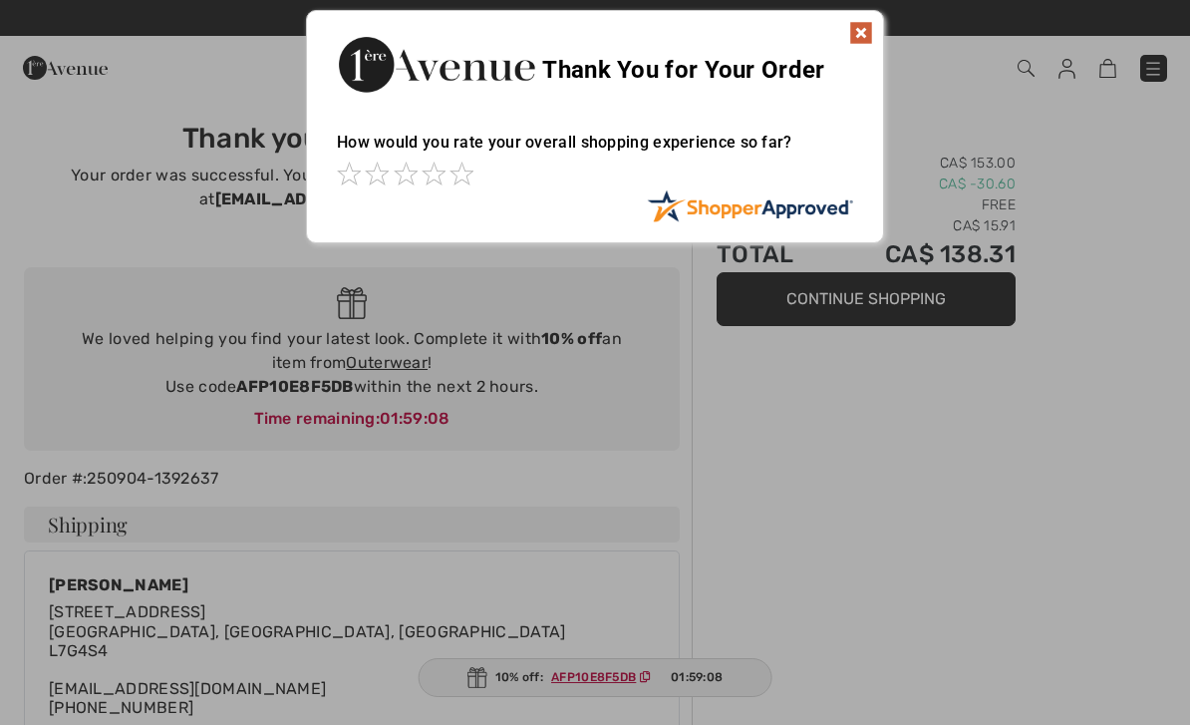
click at [857, 44] on img at bounding box center [861, 33] width 24 height 24
